Goal: Task Accomplishment & Management: Complete application form

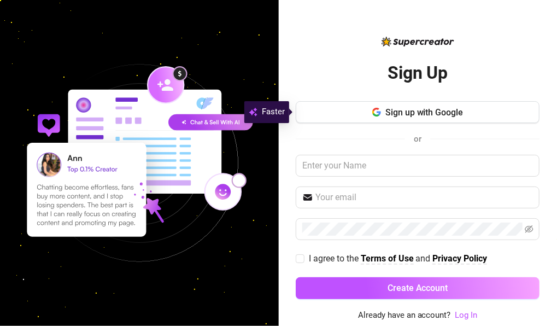
click at [432, 113] on span "Sign up with Google" at bounding box center [424, 112] width 78 height 10
click at [426, 116] on span "Sign up with Google" at bounding box center [424, 112] width 78 height 10
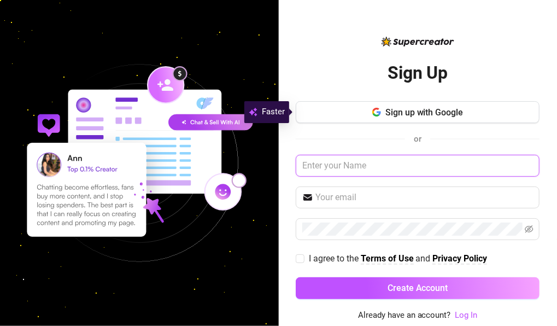
click at [359, 168] on input "text" at bounding box center [418, 166] width 244 height 22
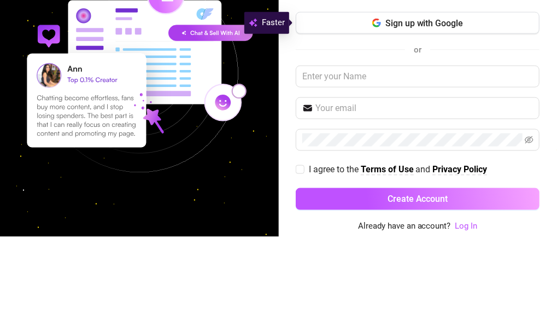
click at [441, 118] on button "Sign up with Google" at bounding box center [418, 112] width 244 height 22
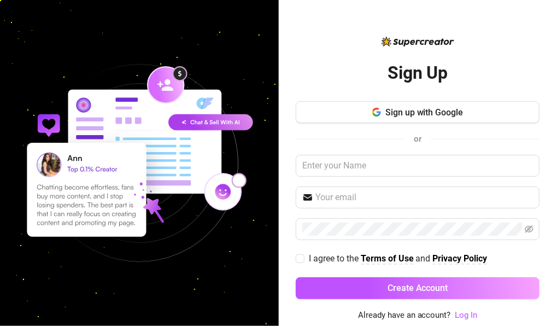
click at [376, 115] on icon "button" at bounding box center [376, 114] width 7 height 3
click at [396, 118] on button "Sign up with Google" at bounding box center [418, 112] width 244 height 22
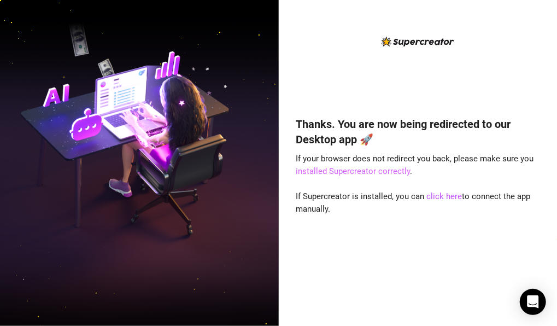
click at [376, 174] on link "installed Supercreator correctly" at bounding box center [353, 171] width 114 height 10
